Goal: Information Seeking & Learning: Check status

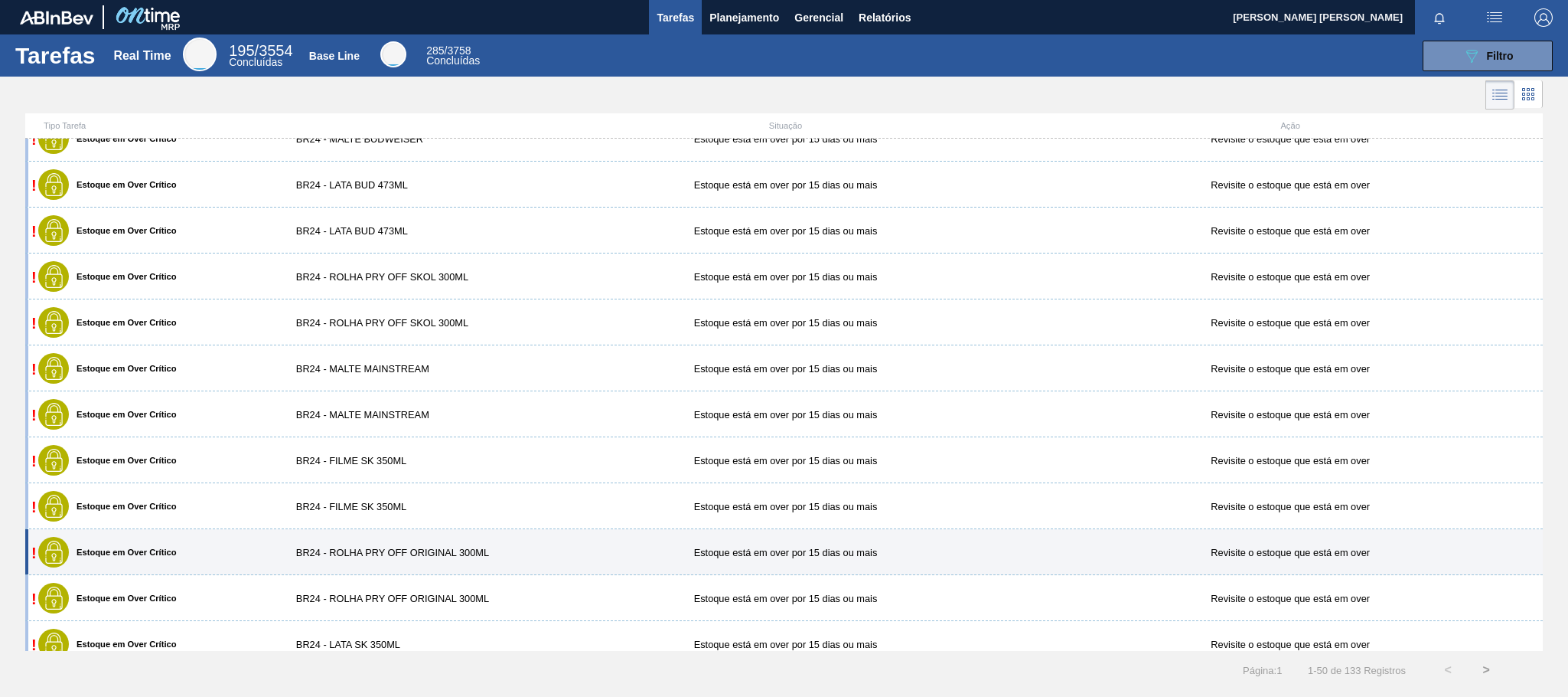
scroll to position [1033, 0]
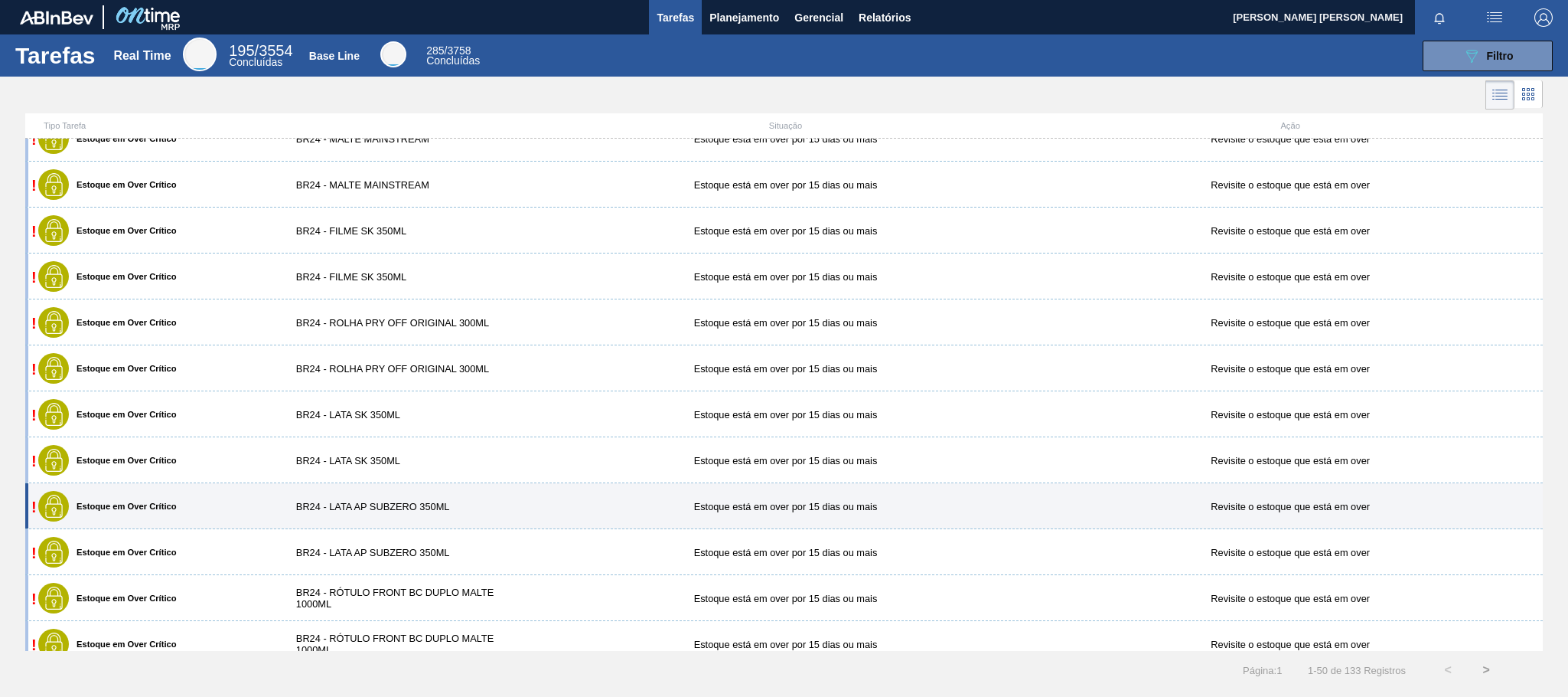
click at [483, 501] on div "! Estoque em Over Crítico BR24 - LATA AP SUBZERO 350ML Estoque está em over por…" at bounding box center [784, 506] width 1518 height 46
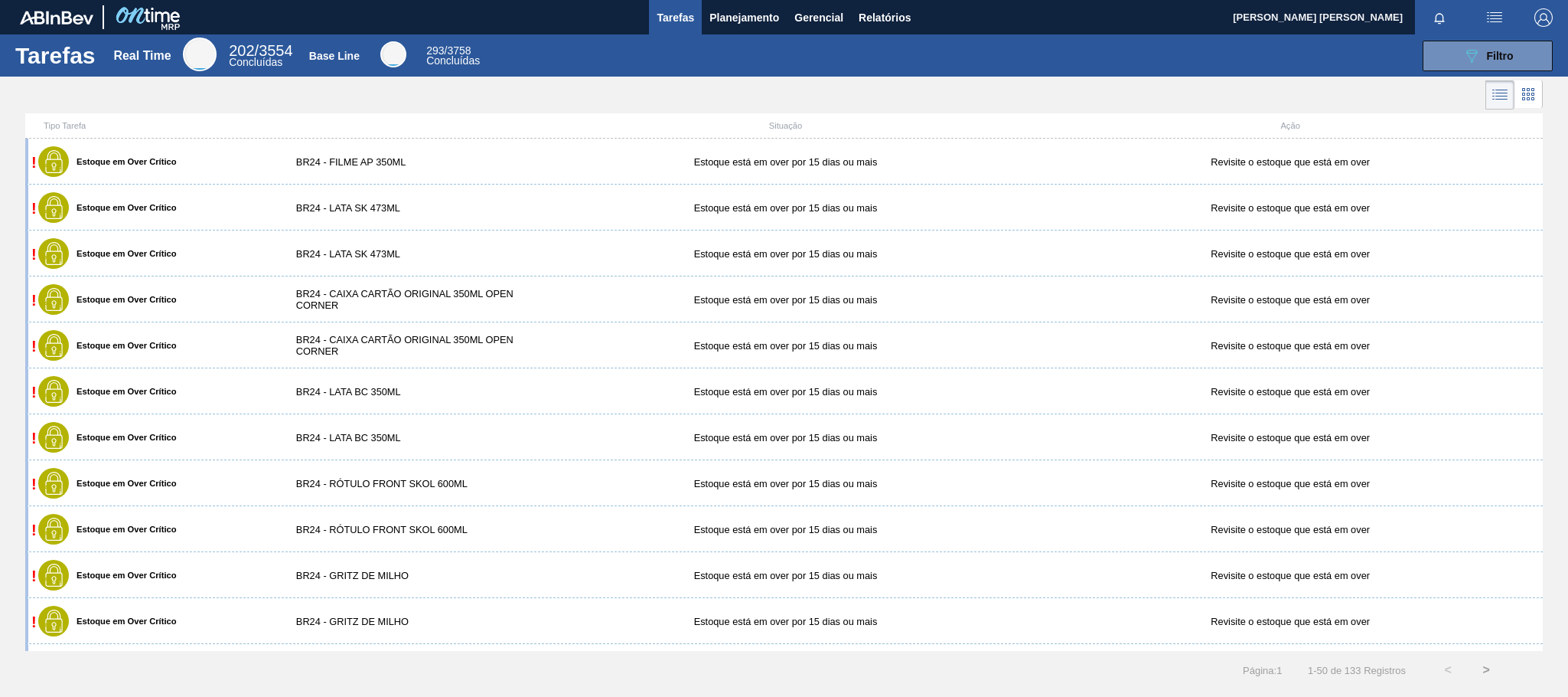
scroll to position [1785, 0]
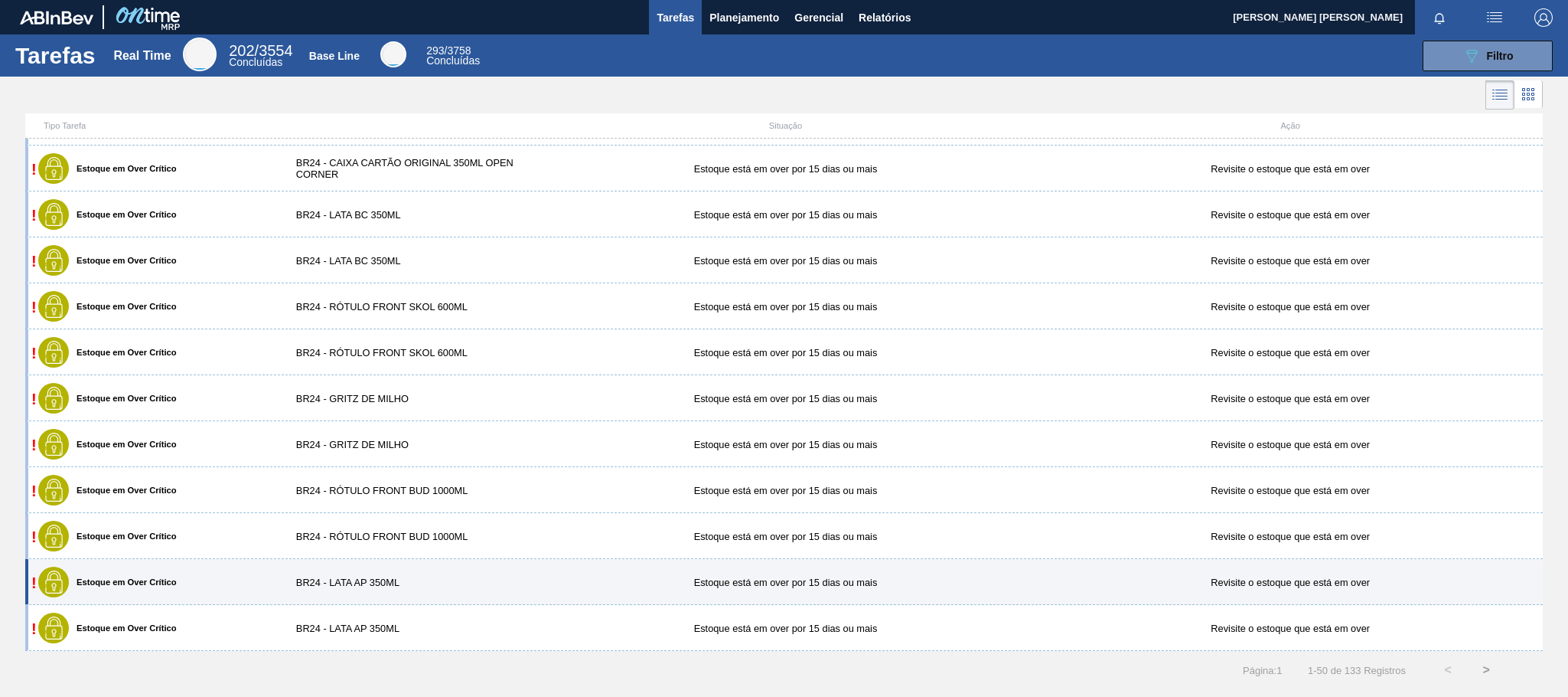
click at [415, 586] on div "BR24 - LATA AP 350ML" at bounding box center [406, 582] width 252 height 12
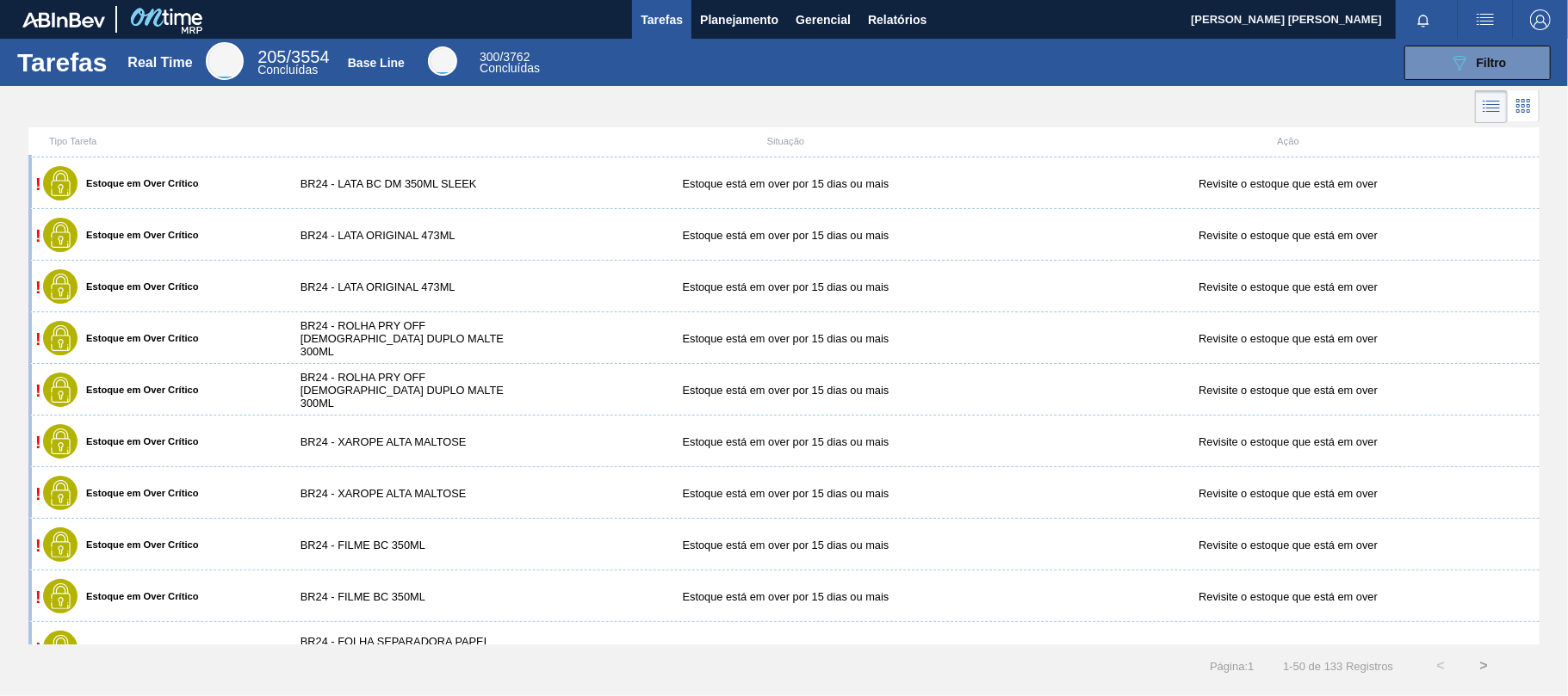
scroll to position [28, 0]
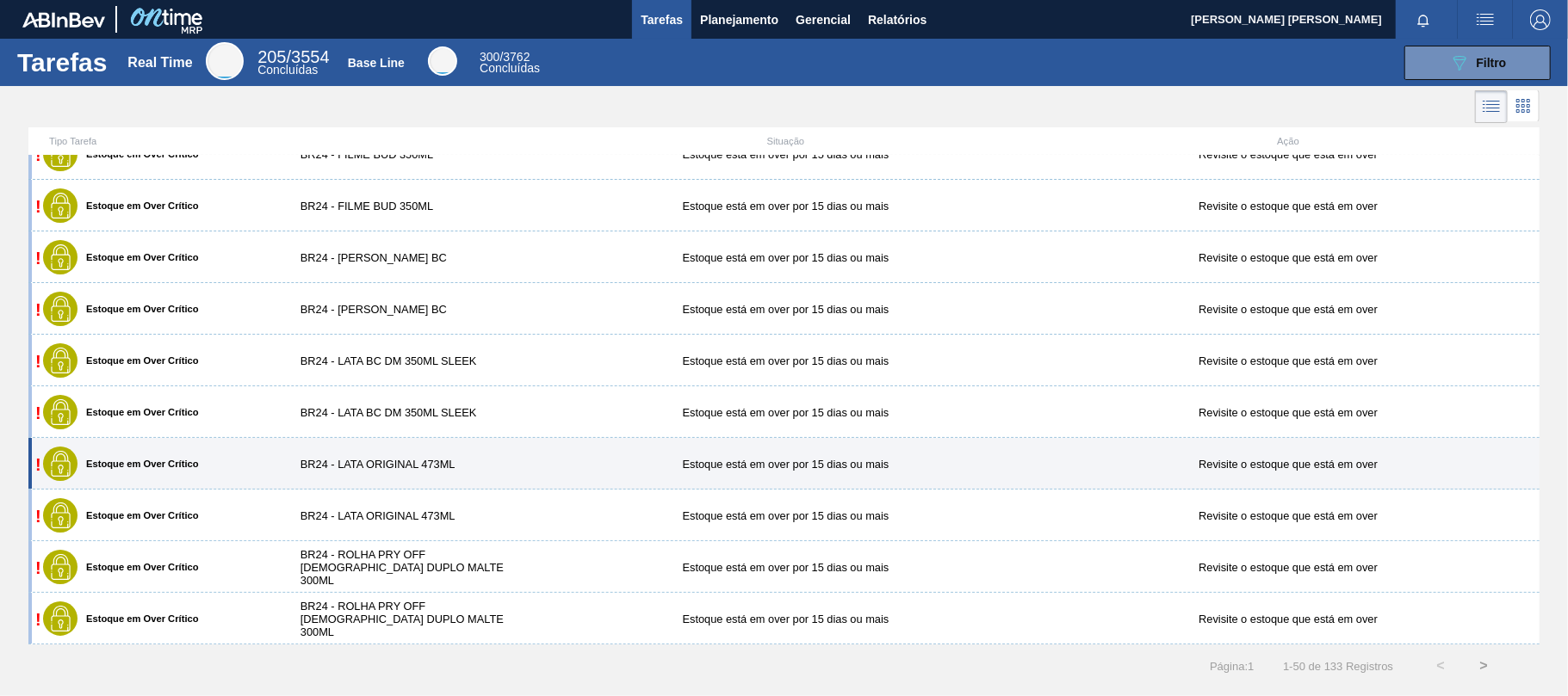
click at [448, 462] on div "BR24 - LATA ORIGINAL 473ML" at bounding box center [409, 464] width 251 height 13
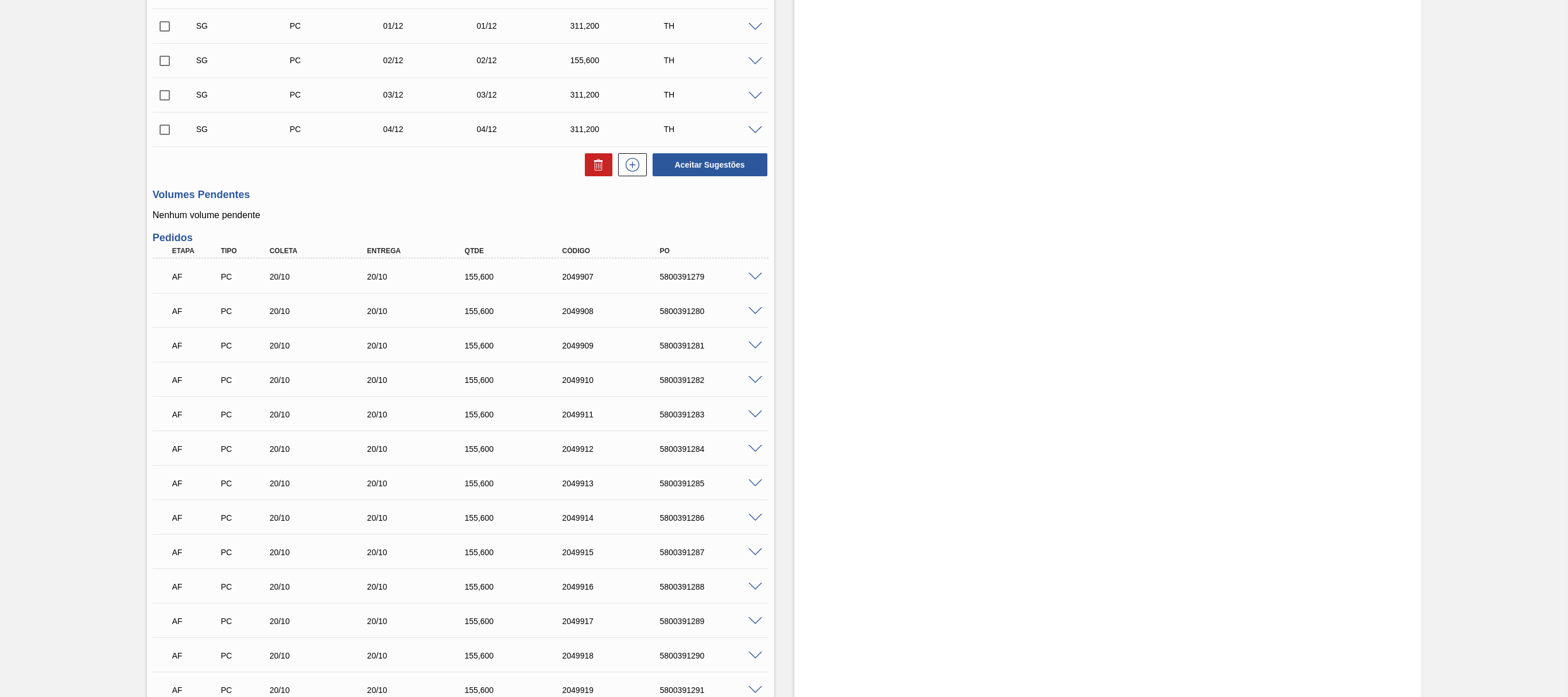
scroll to position [2, 0]
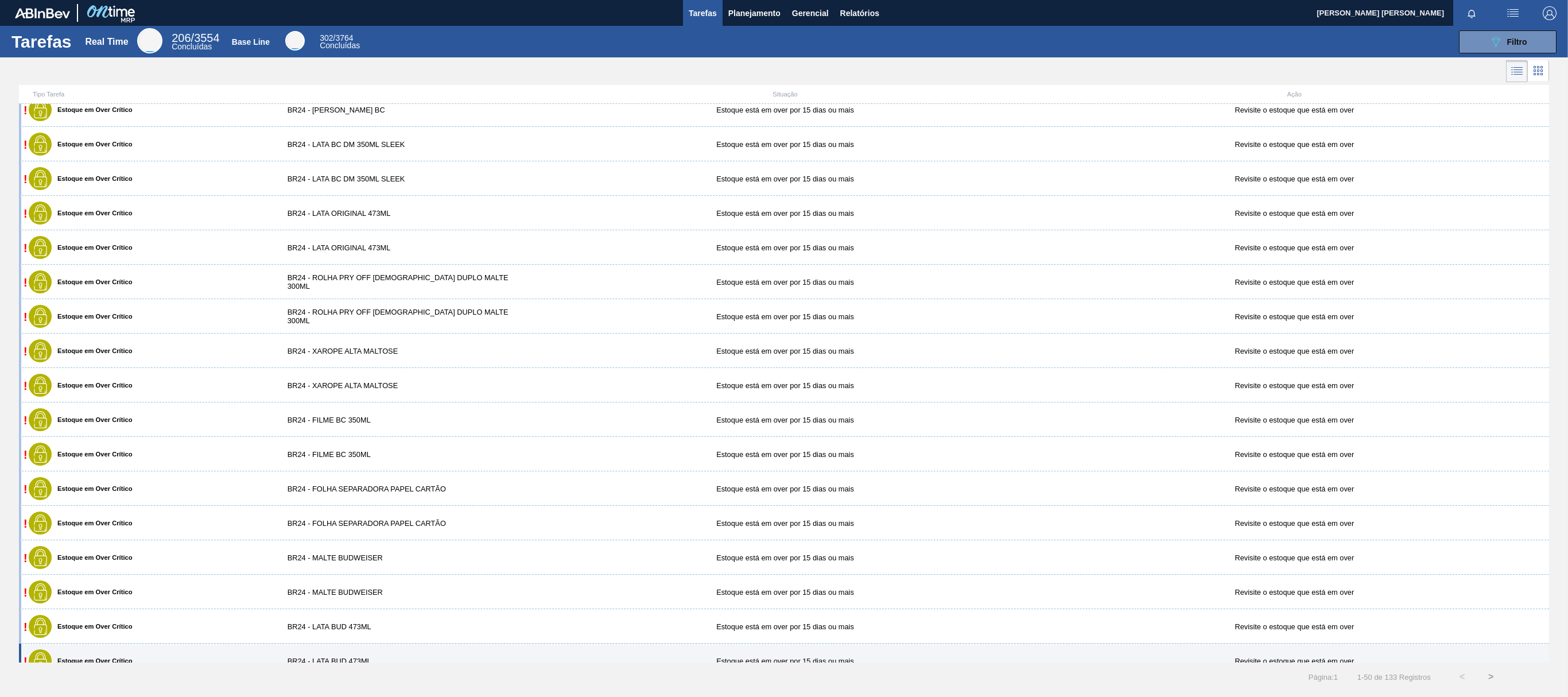
scroll to position [230, 0]
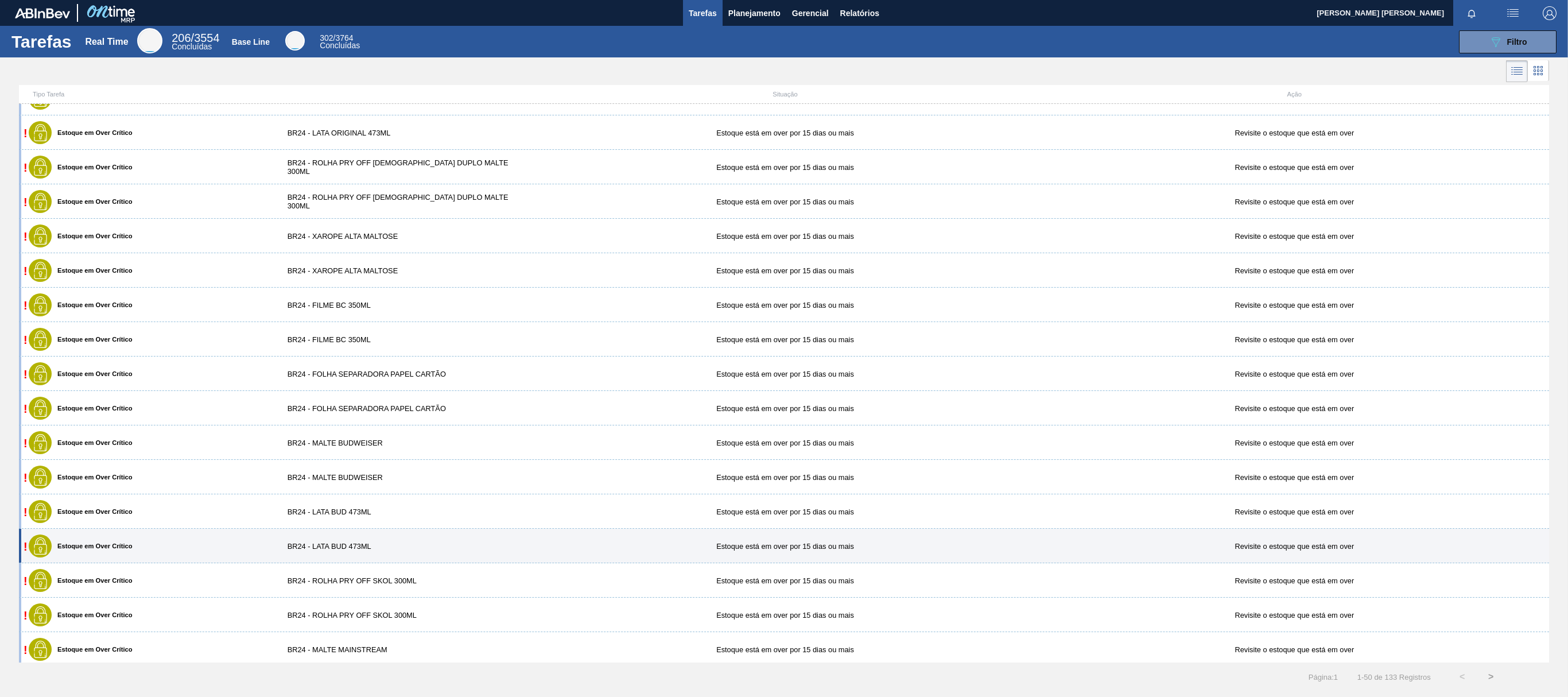
click at [384, 522] on div "! Estoque em Over Crítico BR24 - LATA BUD 473ML Estoque está em over por 15 [PE…" at bounding box center [784, 546] width 1530 height 34
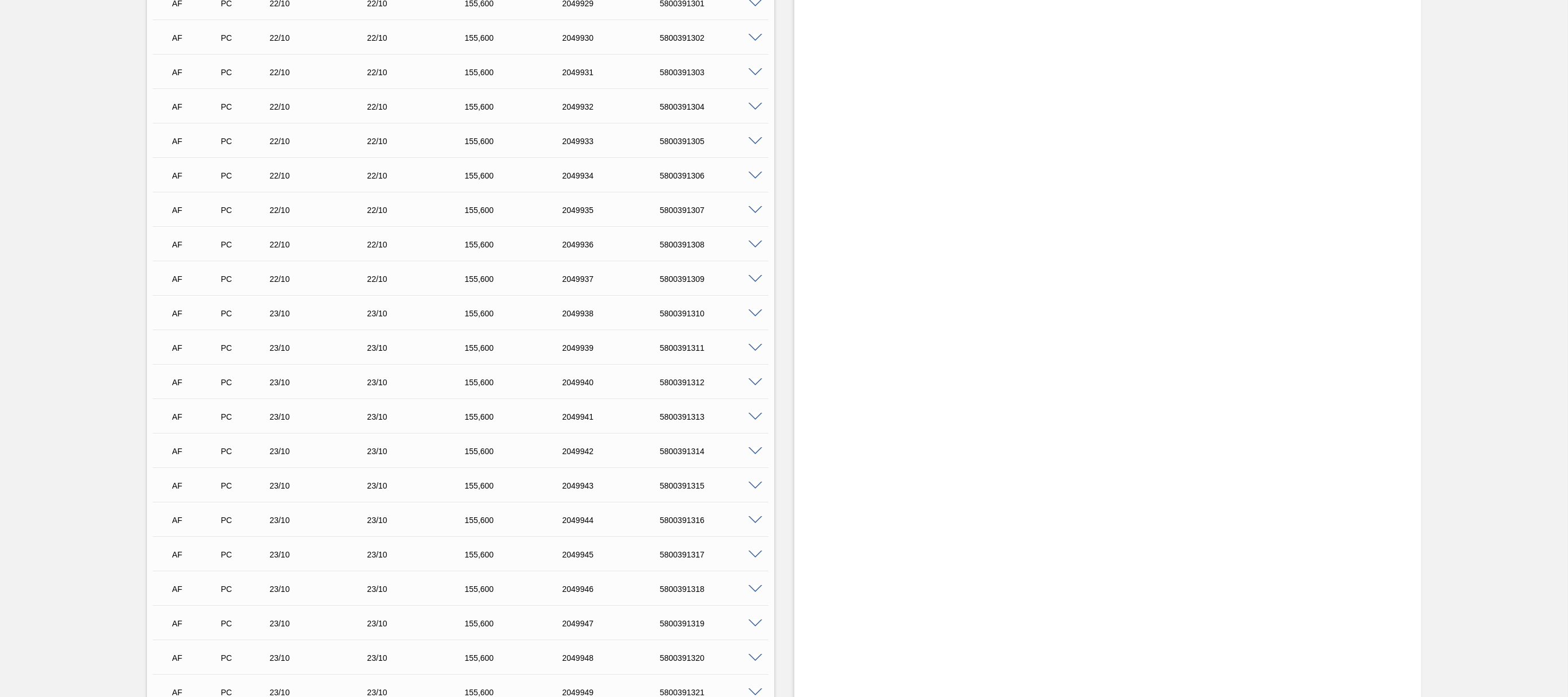
scroll to position [1090, 0]
